Goal: Transaction & Acquisition: Book appointment/travel/reservation

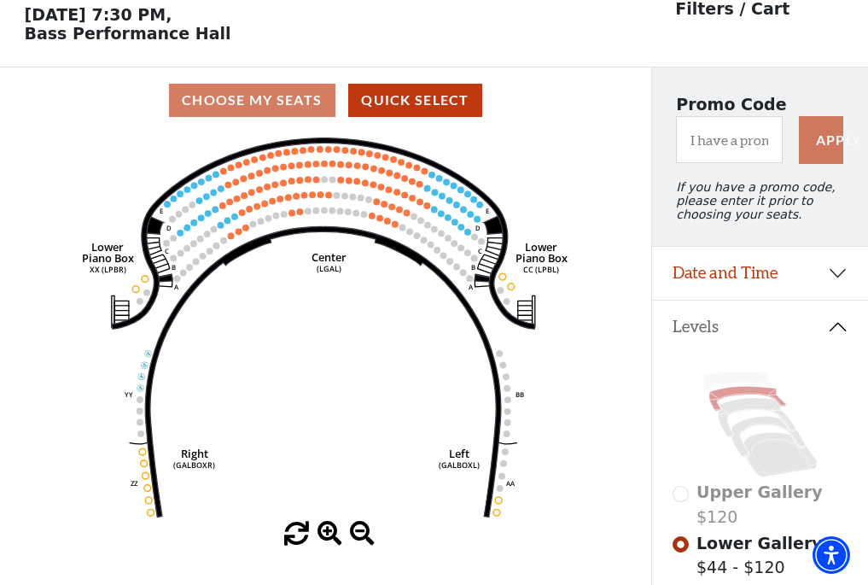
scroll to position [79, 0]
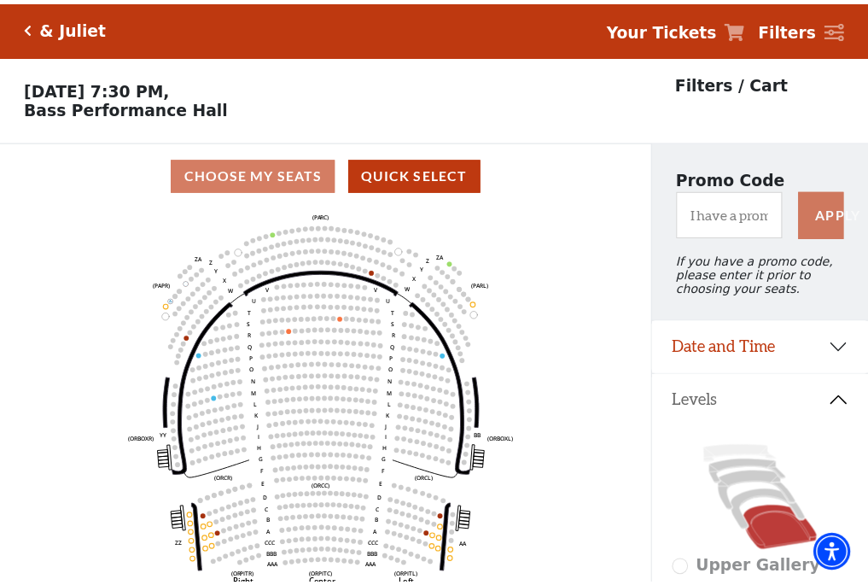
scroll to position [79, 0]
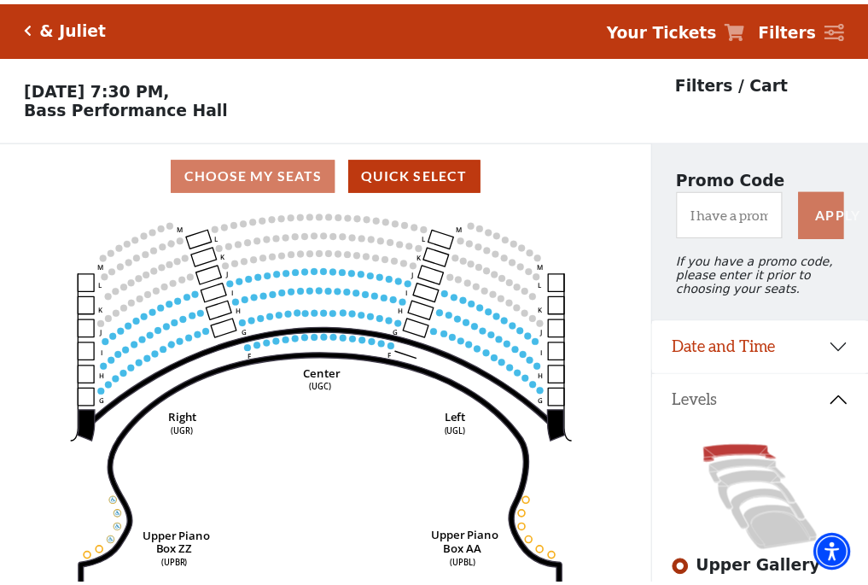
scroll to position [79, 0]
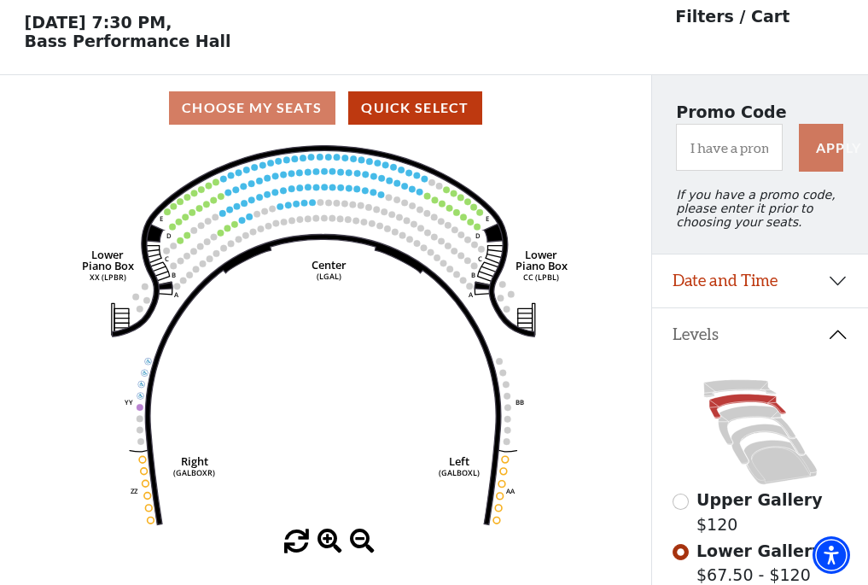
scroll to position [79, 0]
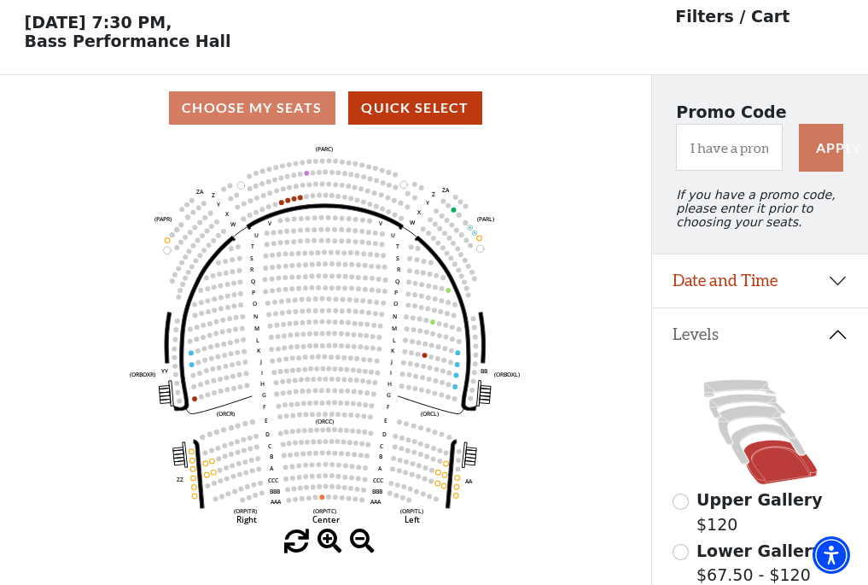
scroll to position [79, 0]
